Goal: Transaction & Acquisition: Purchase product/service

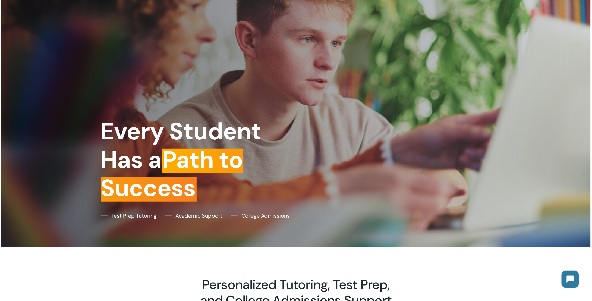
scroll to position [54, 0]
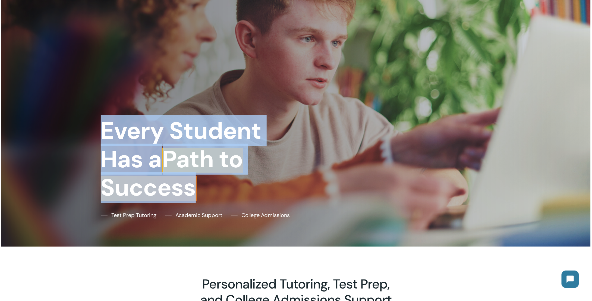
drag, startPoint x: 105, startPoint y: 142, endPoint x: 248, endPoint y: 188, distance: 150.6
click at [248, 188] on h1 "Every Student Has a Path to Success" at bounding box center [196, 158] width 191 height 85
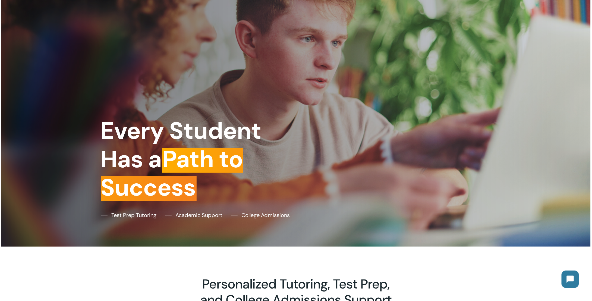
click at [245, 187] on h1 "Every Student Has a Path to Success" at bounding box center [196, 158] width 191 height 85
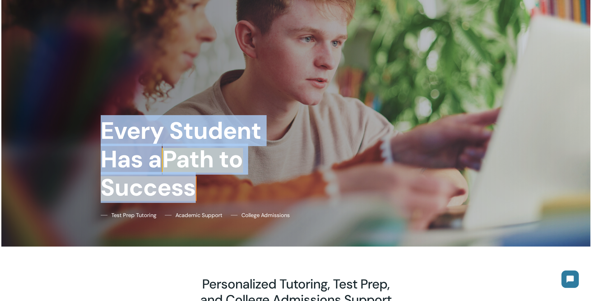
drag, startPoint x: 245, startPoint y: 187, endPoint x: 91, endPoint y: 134, distance: 162.5
click at [100, 137] on div "Every Student Has a Path to Success Test Prep Tutoring Academic Support College…" at bounding box center [295, 96] width 391 height 301
click at [91, 133] on div at bounding box center [295, 96] width 589 height 301
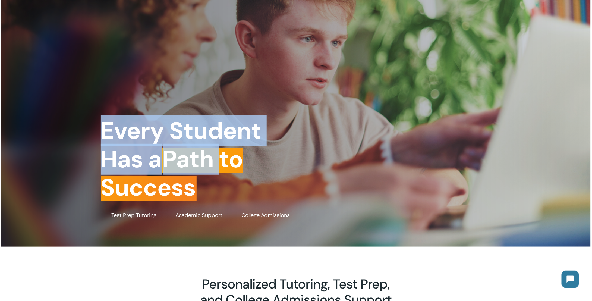
drag, startPoint x: 91, startPoint y: 133, endPoint x: 219, endPoint y: 174, distance: 134.3
click at [219, 174] on div "Every Student Has a Path to Success Test Prep Tutoring Academic Support College…" at bounding box center [295, 96] width 391 height 301
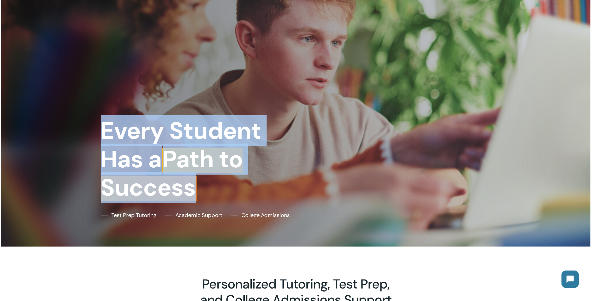
click at [219, 174] on h1 "Every Student Has a Path to Success" at bounding box center [196, 158] width 191 height 85
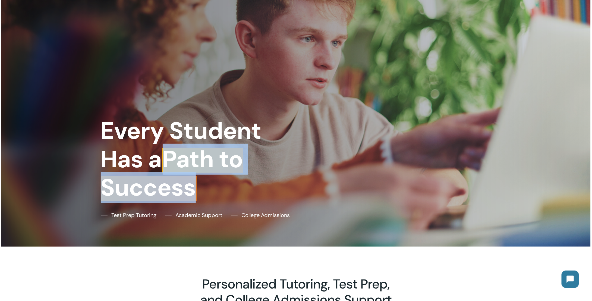
drag, startPoint x: 219, startPoint y: 174, endPoint x: 170, endPoint y: 155, distance: 51.9
click at [170, 155] on h1 "Every Student Has a Path to Success" at bounding box center [196, 158] width 191 height 85
click at [269, 175] on h1 "Every Student Has a Path to Success" at bounding box center [196, 158] width 191 height 85
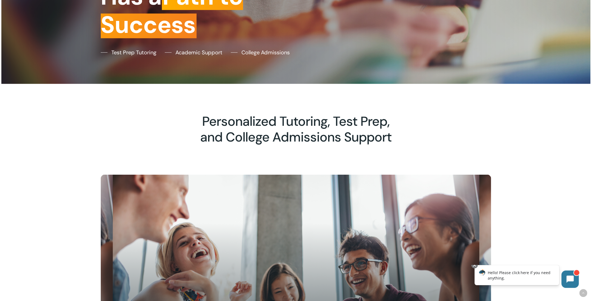
scroll to position [217, 0]
drag, startPoint x: 194, startPoint y: 119, endPoint x: 384, endPoint y: 162, distance: 194.2
click at [384, 162] on div "Personalized Tutoring, Test Prep, and College Admissions Support" at bounding box center [295, 129] width 391 height 91
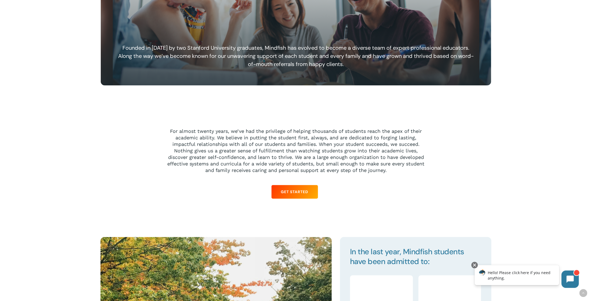
scroll to position [516, 0]
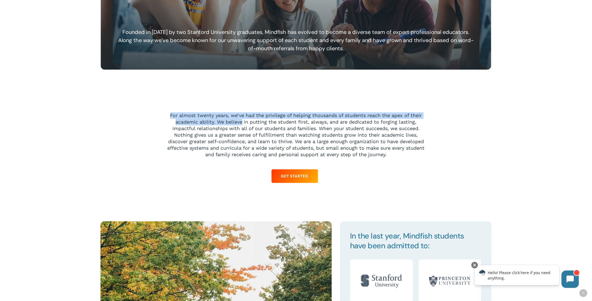
drag, startPoint x: 160, startPoint y: 108, endPoint x: 241, endPoint y: 124, distance: 83.0
click at [241, 124] on p "For almost twenty years, we’ve had the privilege of helping thousands of studen…" at bounding box center [296, 135] width 258 height 46
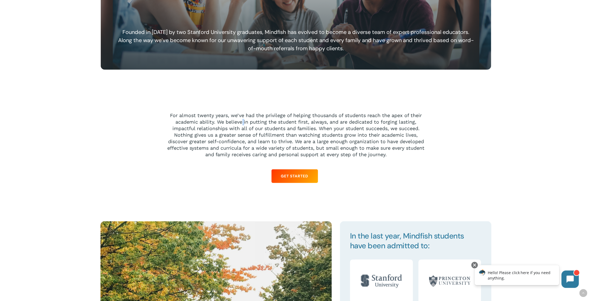
click at [241, 124] on p "For almost twenty years, we’ve had the privilege of helping thousands of studen…" at bounding box center [296, 135] width 258 height 46
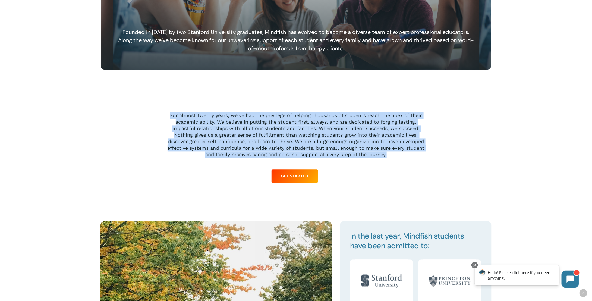
click at [241, 124] on p "For almost twenty years, we’ve had the privilege of helping thousands of studen…" at bounding box center [296, 135] width 258 height 46
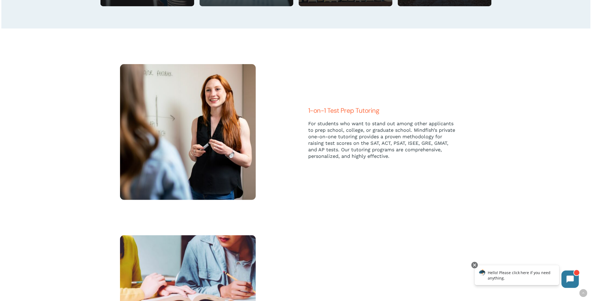
scroll to position [1167, 0]
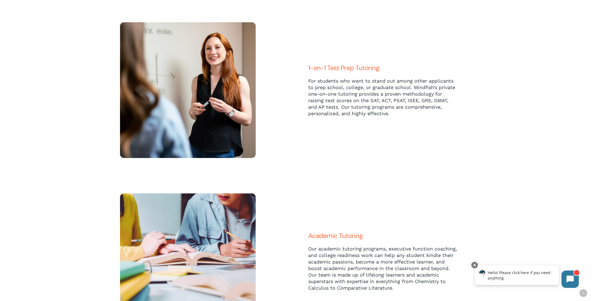
click at [302, 72] on div "1-on-1 Test Prep Tutoring For students who want to stand out among other applic…" at bounding box center [390, 90] width 188 height 136
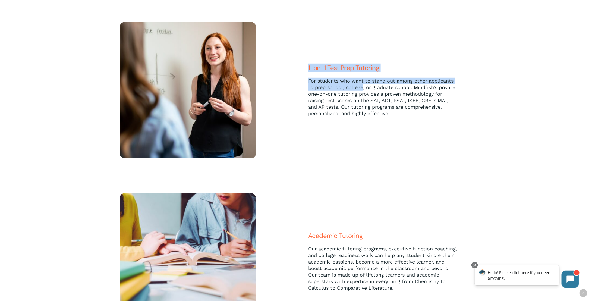
drag, startPoint x: 302, startPoint y: 72, endPoint x: 360, endPoint y: 87, distance: 59.4
click at [360, 87] on div "1-on-1 Test Prep Tutoring For students who want to stand out among other applic…" at bounding box center [390, 90] width 188 height 136
click at [360, 87] on p "For students who want to stand out among other applicants to prep school, colle…" at bounding box center [383, 97] width 150 height 39
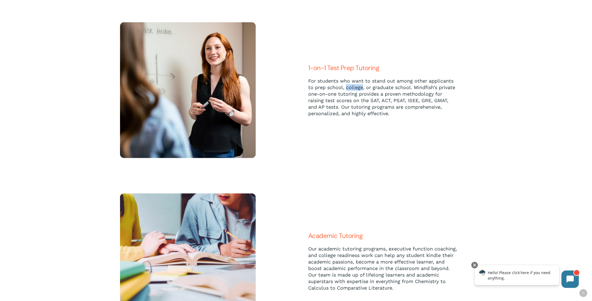
click at [360, 87] on p "For students who want to stand out among other applicants to prep school, colle…" at bounding box center [383, 97] width 150 height 39
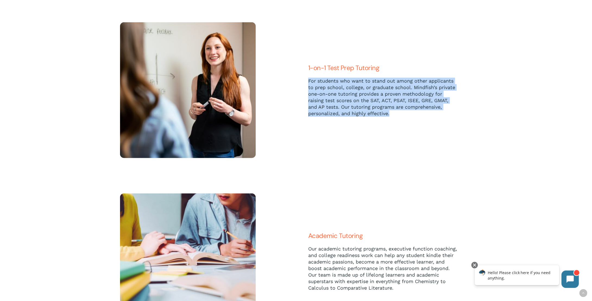
click at [360, 87] on p "For students who want to stand out among other applicants to prep school, colle…" at bounding box center [383, 97] width 150 height 39
click at [356, 87] on p "For students who want to stand out among other applicants to prep school, colle…" at bounding box center [383, 97] width 150 height 39
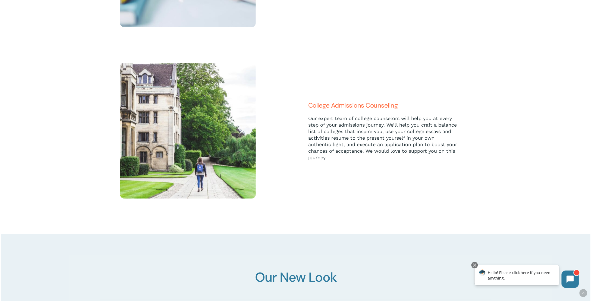
scroll to position [1493, 0]
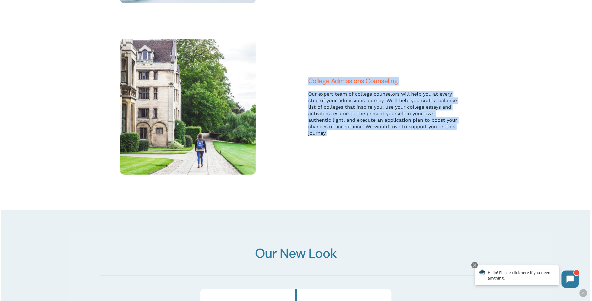
drag, startPoint x: 301, startPoint y: 84, endPoint x: 399, endPoint y: 147, distance: 116.4
click at [399, 147] on div "College Admissions Counseling Our expert team of college counselors will help y…" at bounding box center [390, 107] width 188 height 136
click at [399, 147] on div "College Admissions Counseling Our expert team of college counselors will help y…" at bounding box center [390, 107] width 164 height 136
drag, startPoint x: 399, startPoint y: 147, endPoint x: 312, endPoint y: 84, distance: 107.4
click at [312, 84] on div "College Admissions Counseling Our expert team of college counselors will help y…" at bounding box center [390, 107] width 164 height 136
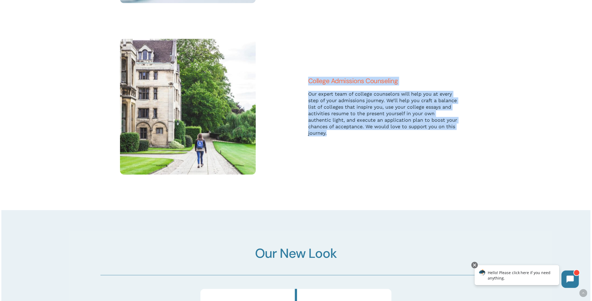
click at [312, 84] on span "College Admissions Counseling" at bounding box center [353, 81] width 90 height 8
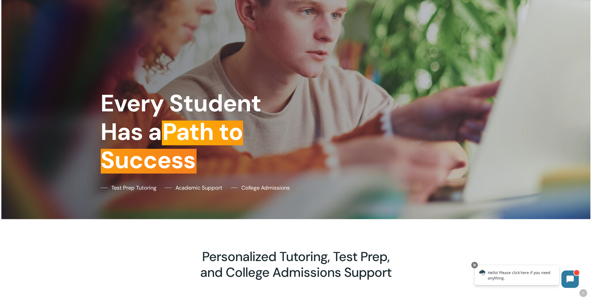
scroll to position [163, 0]
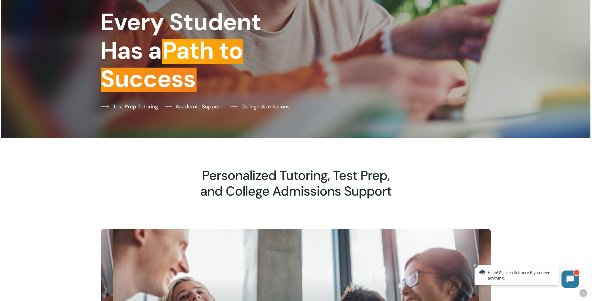
click at [133, 103] on span "Test Prep Tutoring" at bounding box center [135, 106] width 45 height 8
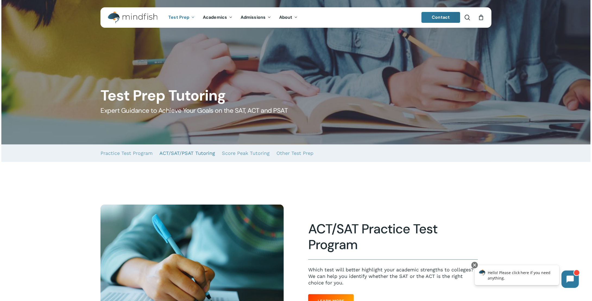
click at [168, 155] on link "ACT/SAT/PSAT Tutoring" at bounding box center [187, 152] width 56 height 17
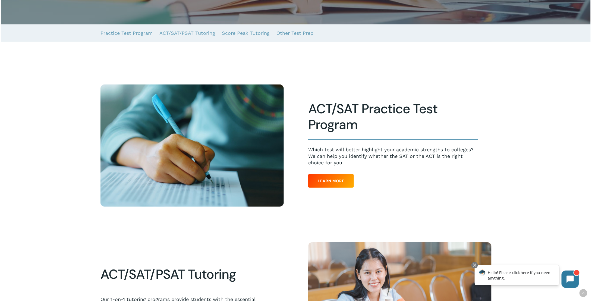
scroll to position [163, 0]
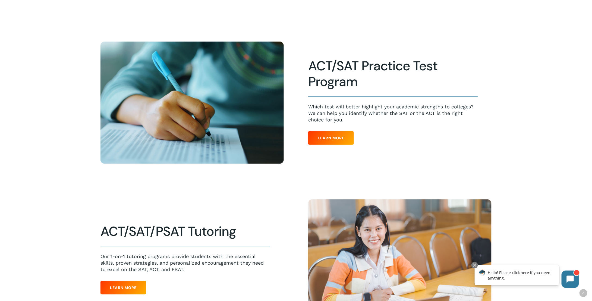
click at [137, 280] on div "ACT/SAT/PSAT Tutoring Our 1-on-1 tutoring programs provide students with the es…" at bounding box center [185, 260] width 170 height 74
click at [135, 290] on span "Learn More" at bounding box center [123, 287] width 27 height 5
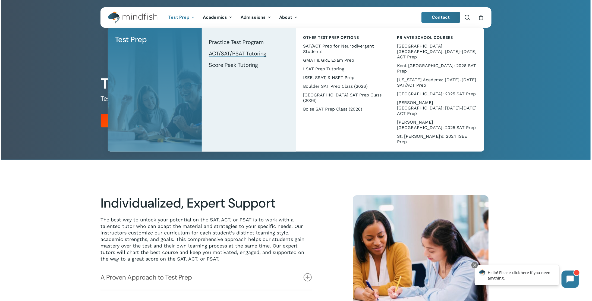
click at [187, 14] on li "Test Prep Test Prep Test Prep Tutoring Practice Test Program ACT/SAT/PSAT Tutor…" at bounding box center [181, 17] width 34 height 20
click at [185, 19] on span "Test Prep" at bounding box center [178, 17] width 21 height 6
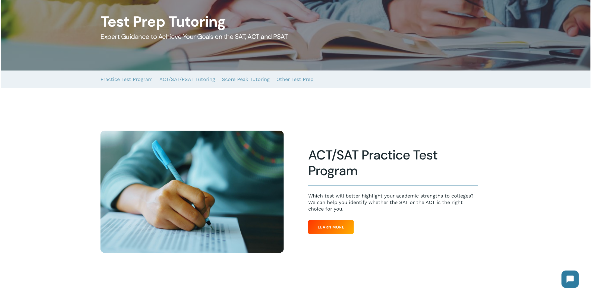
scroll to position [81, 0]
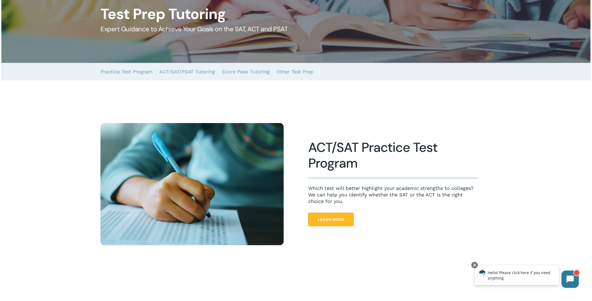
click at [349, 220] on link "Learn More" at bounding box center [331, 220] width 46 height 14
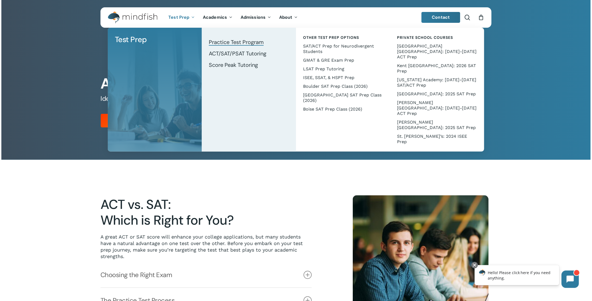
click at [173, 16] on span "Test Prep" at bounding box center [178, 17] width 21 height 6
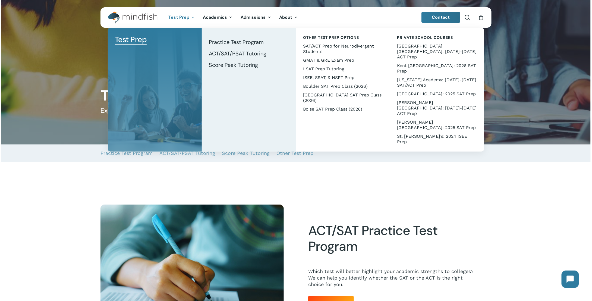
click at [190, 17] on link "Test Prep" at bounding box center [181, 17] width 34 height 5
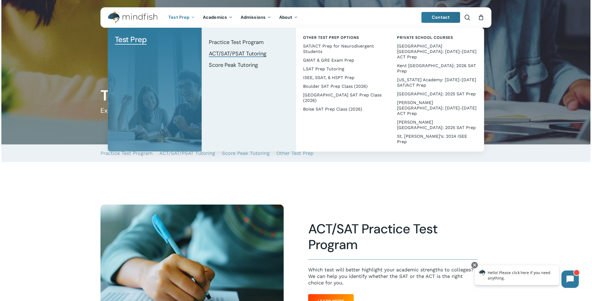
click at [232, 54] on span "ACT/SAT/PSAT Tutoring" at bounding box center [238, 53] width 58 height 7
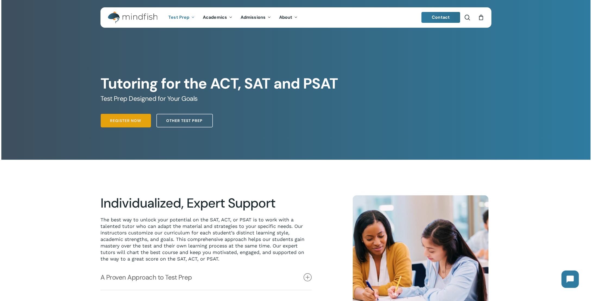
click at [148, 119] on link "Register Now" at bounding box center [126, 121] width 50 height 14
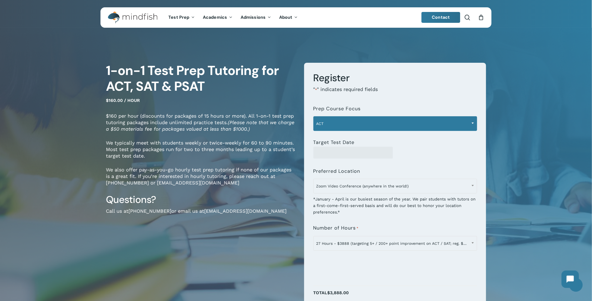
click at [348, 122] on span "ACT" at bounding box center [395, 123] width 163 height 11
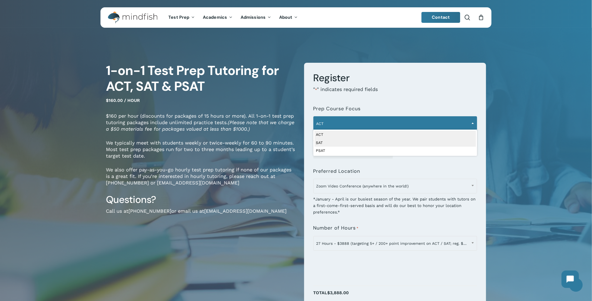
select select "***"
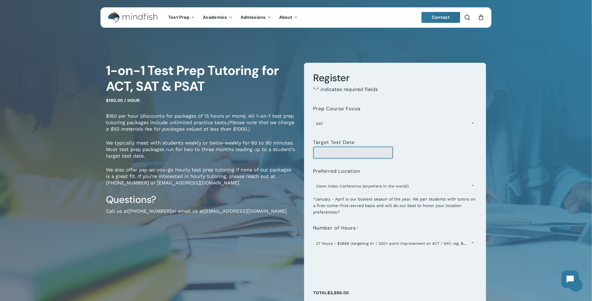
click at [327, 151] on input "Target Test Date" at bounding box center [353, 153] width 80 height 12
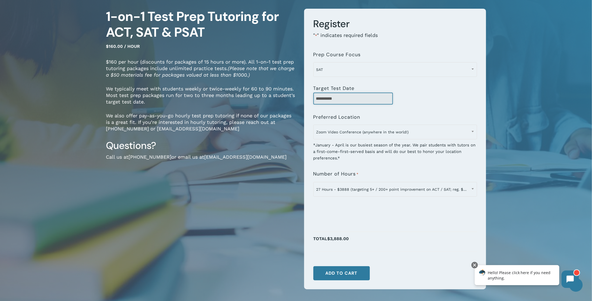
scroll to position [54, 0]
click at [326, 96] on input "**********" at bounding box center [353, 98] width 80 height 12
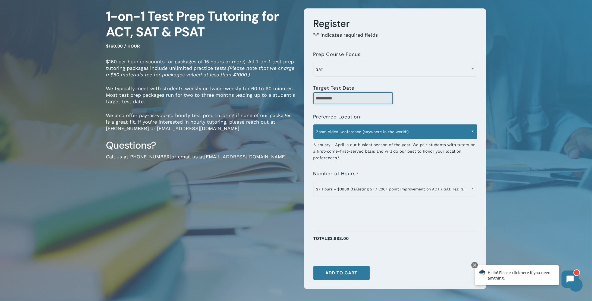
type input "**********"
click at [364, 128] on span "Zoom Video Conference (anywhere in the world!)" at bounding box center [395, 131] width 163 height 11
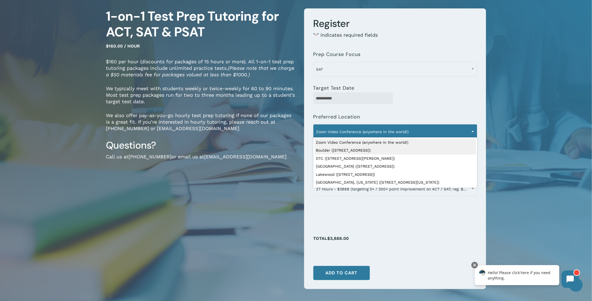
select select "**********"
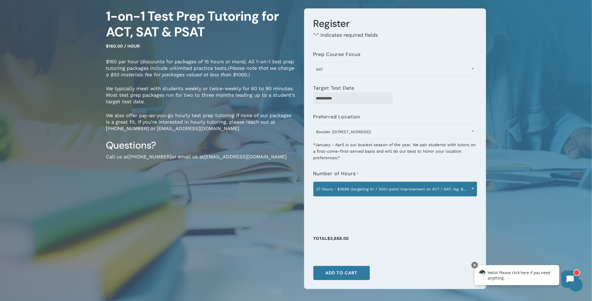
click at [336, 189] on span "27 Hours - $3888 (targeting 5+ / 200+ point improvement on ACT / SAT; reg. $432…" at bounding box center [395, 188] width 163 height 11
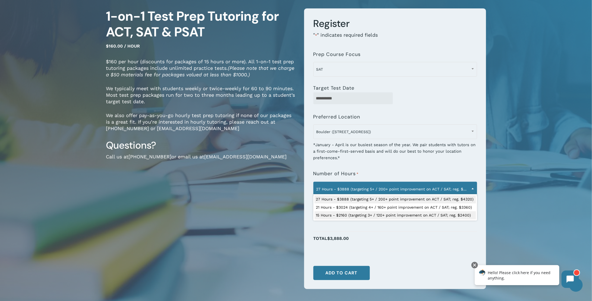
select select "**********"
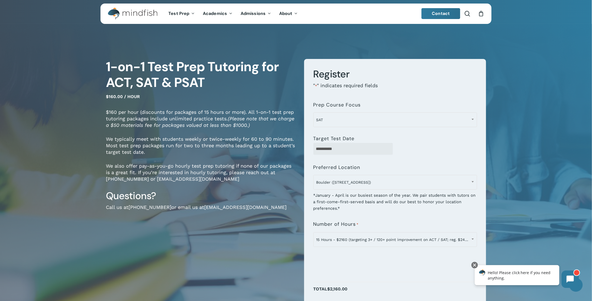
scroll to position [0, 0]
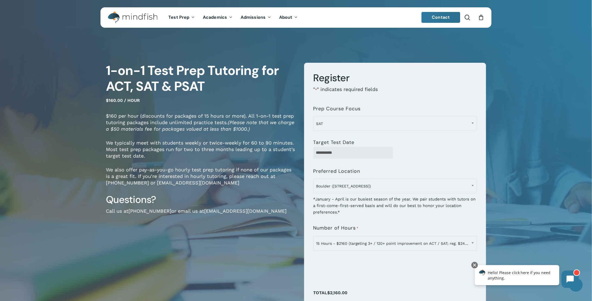
click at [330, 88] on p "" * " indicates required fields" at bounding box center [395, 93] width 164 height 14
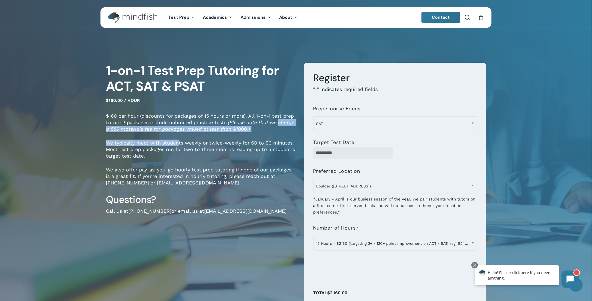
drag, startPoint x: 93, startPoint y: 134, endPoint x: 178, endPoint y: 146, distance: 85.8
click at [178, 146] on div "1-on-1 Test Prep Tutoring for ACT, SAT & PSAT $160.00 / hour $160 per hour (dis…" at bounding box center [296, 208] width 434 height 350
click at [178, 146] on p "We typically meet with students weekly or twice-weekly for 60 to 90 minutes. Mo…" at bounding box center [201, 153] width 190 height 27
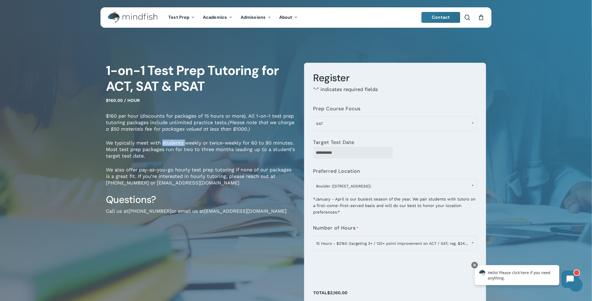
click at [178, 146] on p "We typically meet with students weekly or twice-weekly for 60 to 90 minutes. Mo…" at bounding box center [201, 153] width 190 height 27
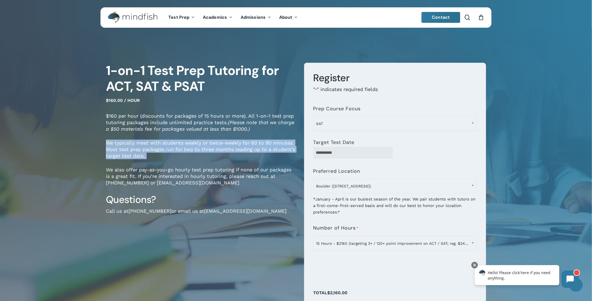
click at [178, 146] on p "We typically meet with students weekly or twice-weekly for 60 to 90 minutes. Mo…" at bounding box center [201, 153] width 190 height 27
drag, startPoint x: 178, startPoint y: 146, endPoint x: 142, endPoint y: 150, distance: 36.9
click at [142, 150] on p "We typically meet with students weekly or twice-weekly for 60 to 90 minutes. Mo…" at bounding box center [201, 153] width 190 height 27
click at [143, 150] on p "We typically meet with students weekly or twice-weekly for 60 to 90 minutes. Mo…" at bounding box center [201, 153] width 190 height 27
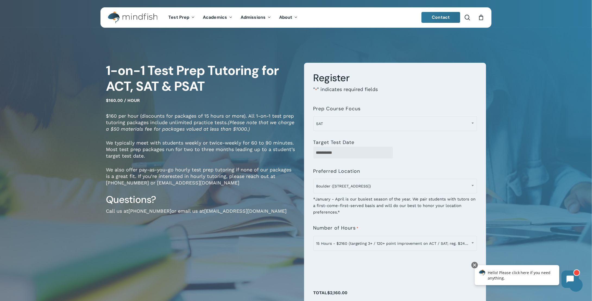
click at [143, 149] on p "We typically meet with students weekly or twice-weekly for 60 to 90 minutes. Mo…" at bounding box center [201, 153] width 190 height 27
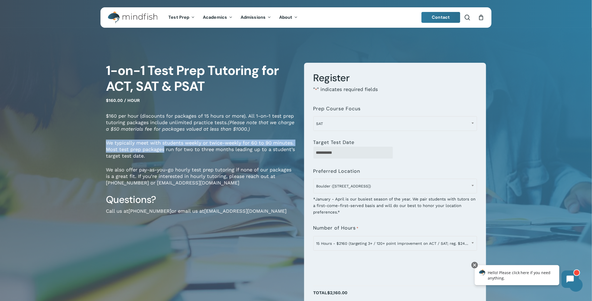
drag, startPoint x: 143, startPoint y: 149, endPoint x: 79, endPoint y: 140, distance: 64.7
click at [79, 140] on div "1-on-1 Test Prep Tutoring for ACT, SAT & PSAT $160.00 / hour $160 per hour (dis…" at bounding box center [296, 208] width 434 height 350
drag, startPoint x: 79, startPoint y: 140, endPoint x: 123, endPoint y: 153, distance: 45.4
click at [123, 153] on div "1-on-1 Test Prep Tutoring for ACT, SAT & PSAT $160.00 / hour $160 per hour (dis…" at bounding box center [296, 208] width 434 height 350
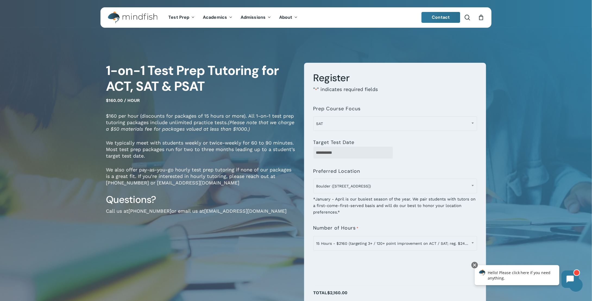
click at [151, 161] on p "We typically meet with students weekly or twice-weekly for 60 to 90 minutes. Mo…" at bounding box center [201, 153] width 190 height 27
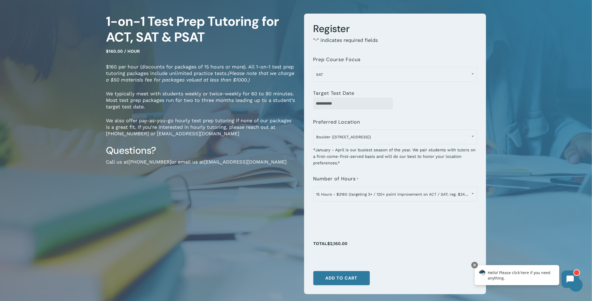
scroll to position [109, 0]
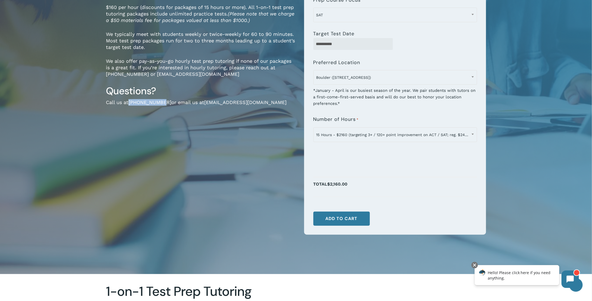
drag, startPoint x: 129, startPoint y: 102, endPoint x: 162, endPoint y: 104, distance: 32.4
click at [162, 104] on p "Call us at [PHONE_NUMBER] or email us at [EMAIL_ADDRESS][DOMAIN_NAME]" at bounding box center [201, 106] width 190 height 14
click at [379, 124] on div "**********" at bounding box center [395, 132] width 164 height 17
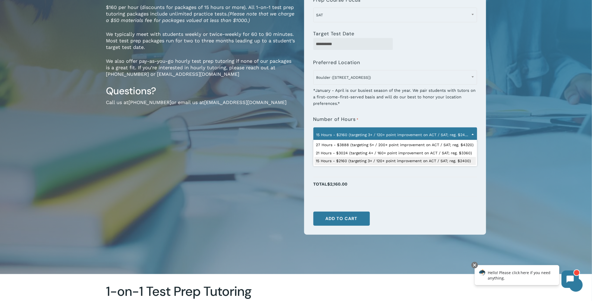
click at [377, 135] on span "15 Hours - $2160 (targeting 3+ / 120+ point improvement on ACT / SAT; reg. $240…" at bounding box center [395, 134] width 163 height 11
